Goal: Transaction & Acquisition: Purchase product/service

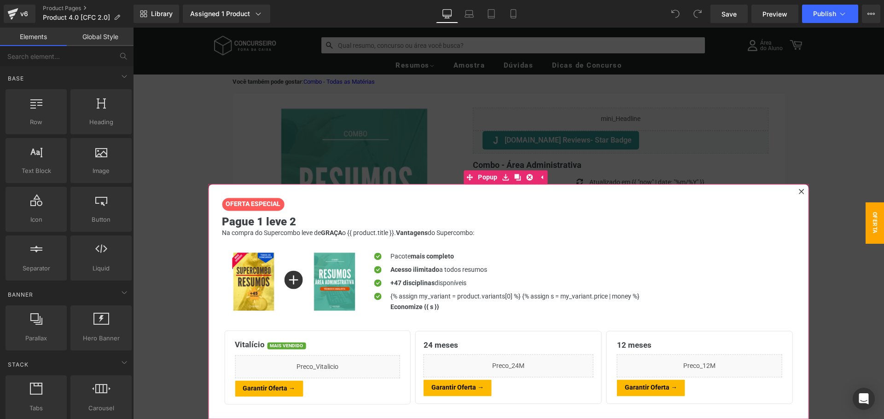
click at [799, 192] on icon at bounding box center [801, 191] width 5 height 5
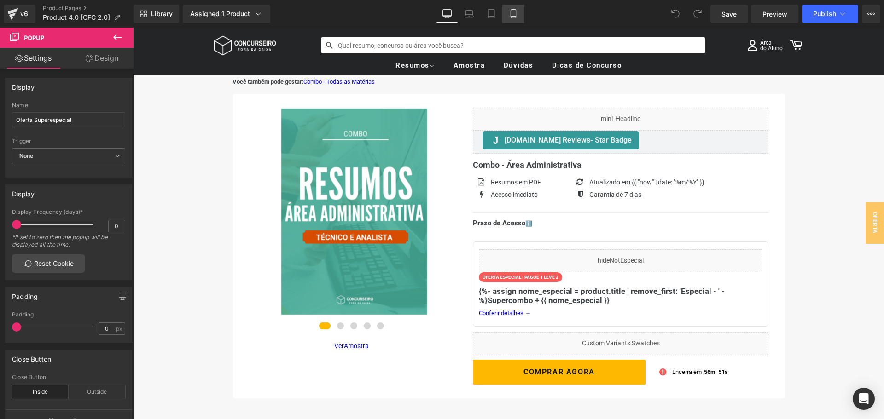
click at [511, 14] on icon at bounding box center [512, 14] width 5 height 9
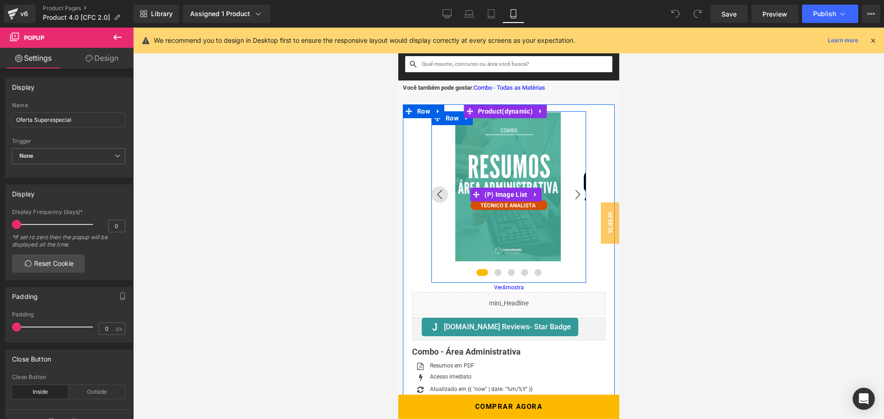
click at [571, 196] on button "›" at bounding box center [577, 194] width 17 height 17
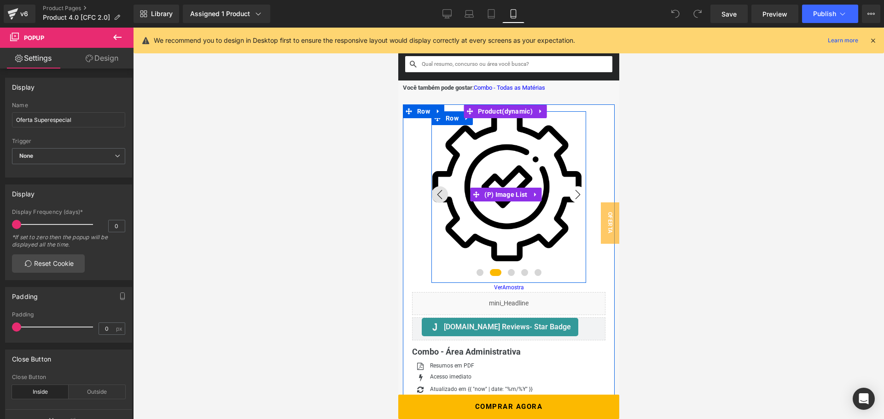
click at [571, 196] on button "›" at bounding box center [577, 194] width 17 height 17
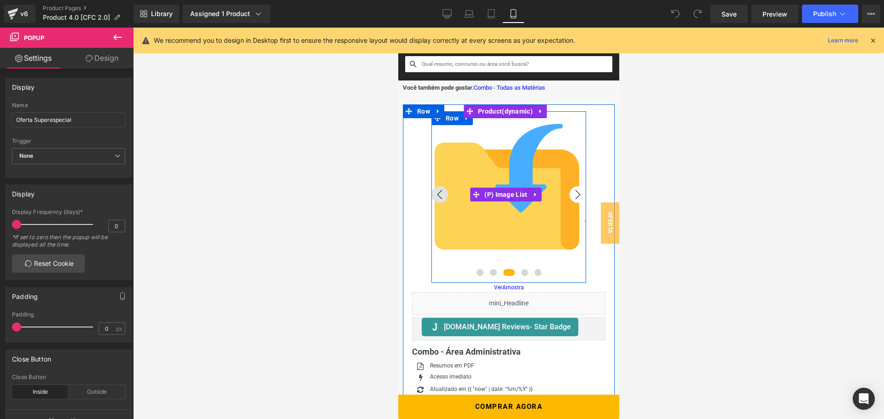
click at [571, 196] on button "›" at bounding box center [577, 194] width 17 height 17
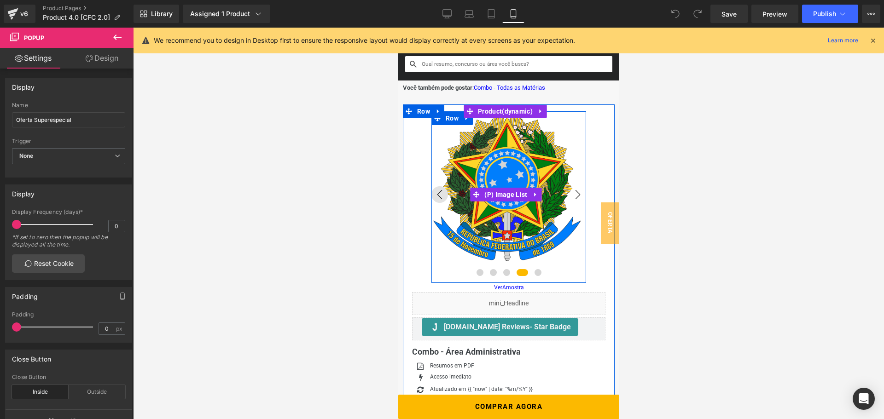
click at [571, 196] on button "›" at bounding box center [577, 194] width 17 height 17
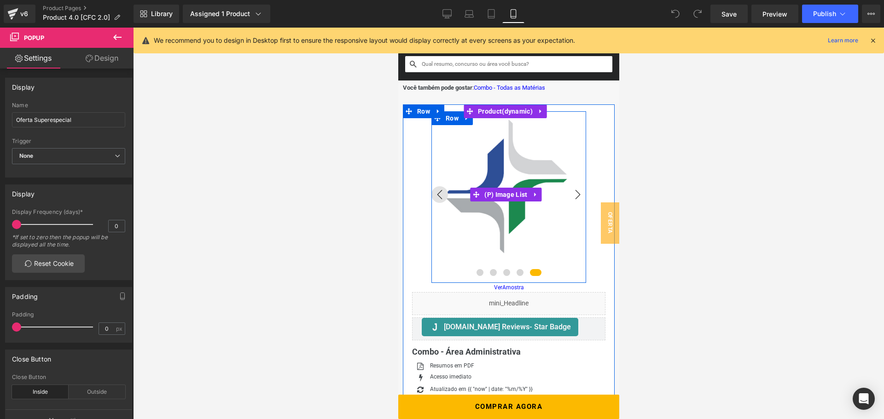
click at [571, 196] on button "›" at bounding box center [577, 194] width 17 height 17
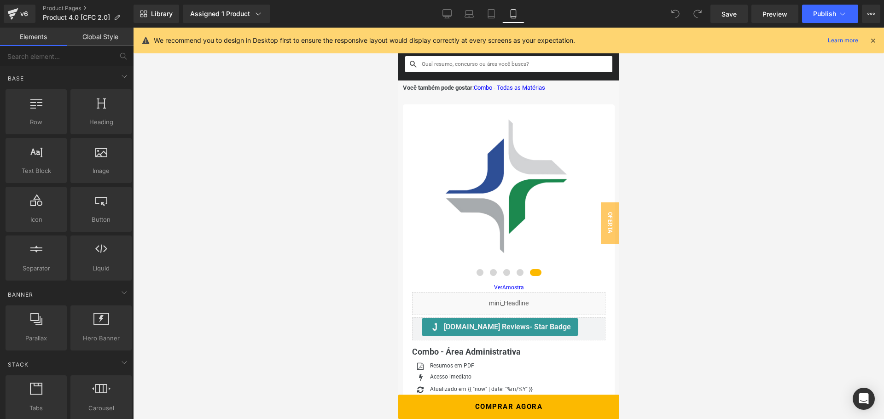
click at [701, 154] on div at bounding box center [508, 224] width 751 height 392
